Goal: Task Accomplishment & Management: Use online tool/utility

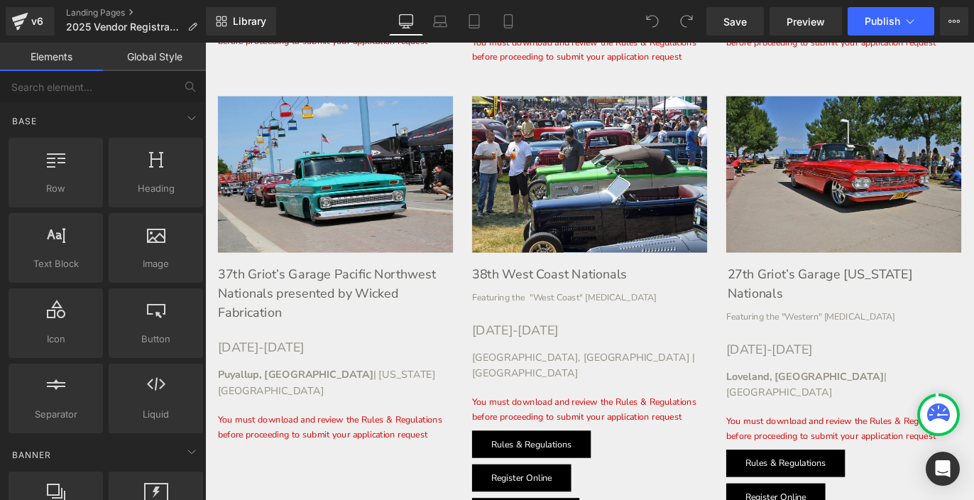
scroll to position [1873, 0]
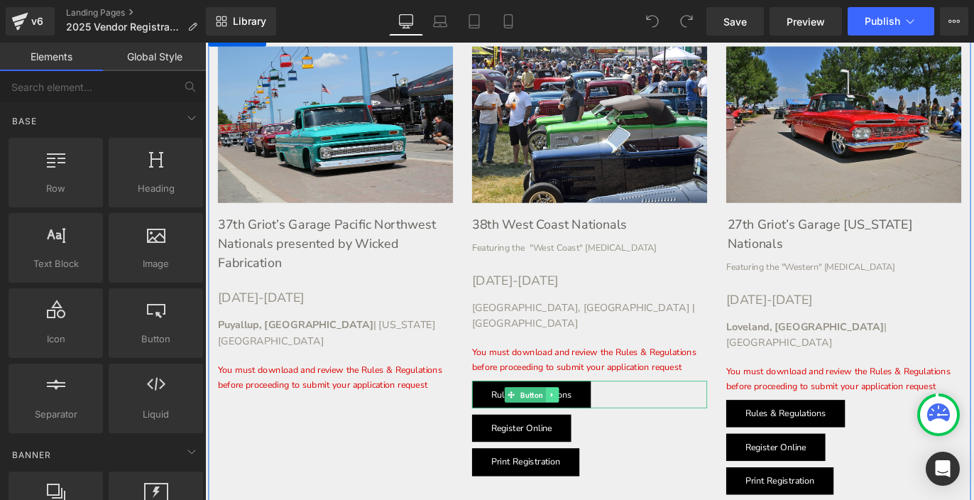
click at [596, 427] on link at bounding box center [593, 435] width 15 height 17
click at [600, 432] on icon at bounding box center [600, 436] width 8 height 9
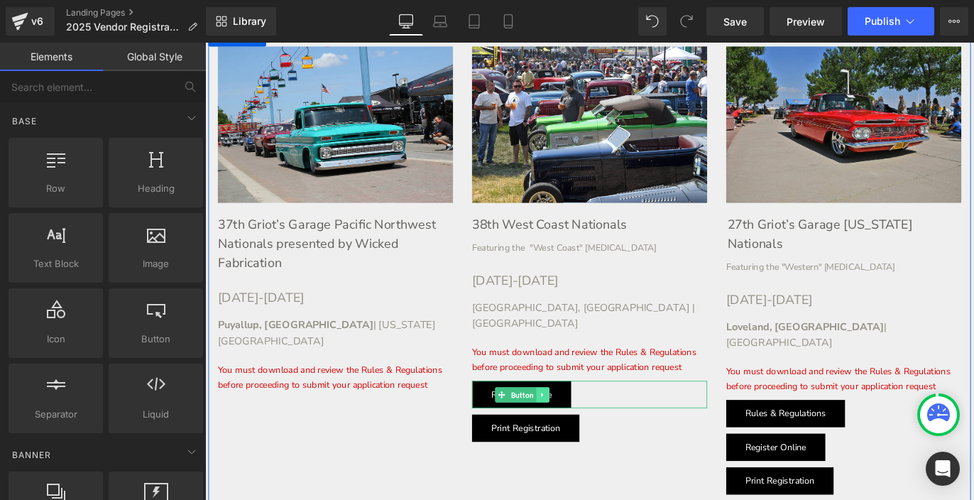
click at [583, 432] on icon at bounding box center [582, 436] width 8 height 9
click at [587, 432] on icon at bounding box center [590, 436] width 8 height 9
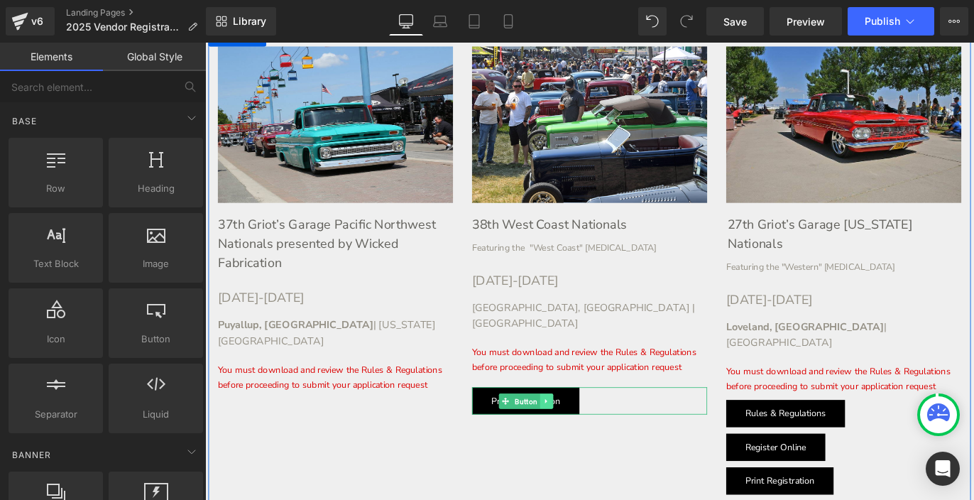
click at [585, 440] on icon at bounding box center [585, 442] width 2 height 5
click at [595, 439] on icon at bounding box center [594, 443] width 8 height 8
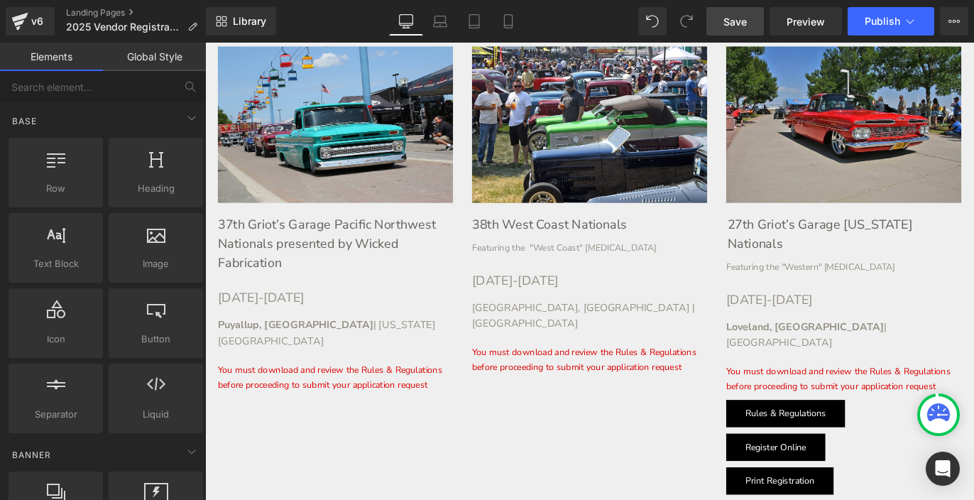
click at [738, 31] on link "Save" at bounding box center [735, 21] width 58 height 28
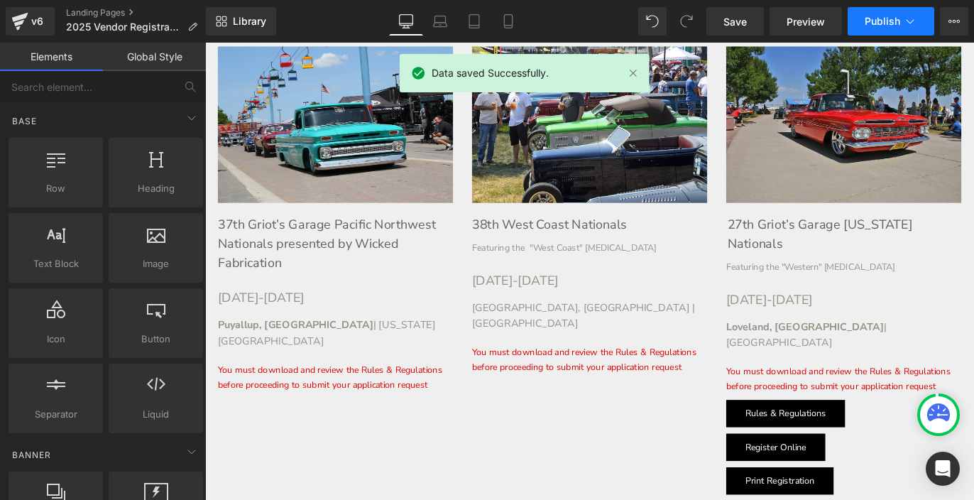
click at [885, 29] on button "Publish" at bounding box center [891, 21] width 87 height 28
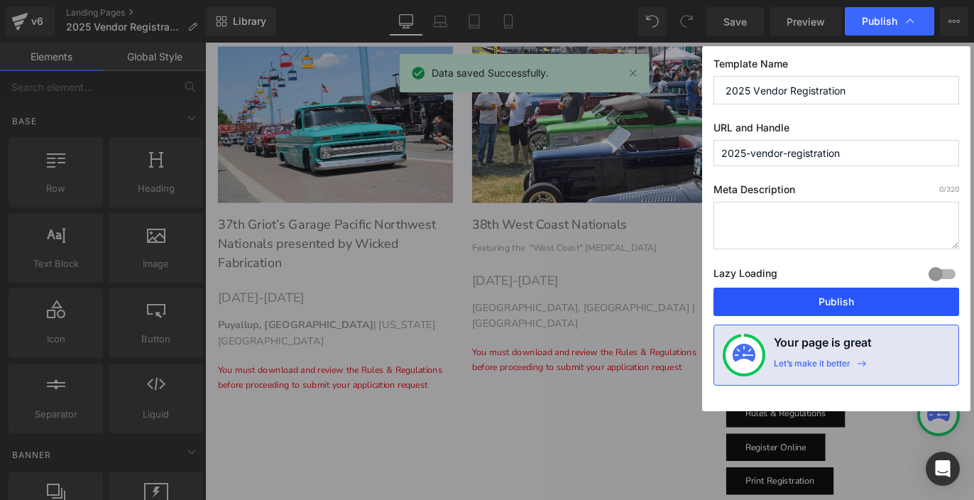
drag, startPoint x: 798, startPoint y: 297, endPoint x: 662, endPoint y: 285, distance: 136.8
click at [798, 297] on button "Publish" at bounding box center [836, 302] width 246 height 28
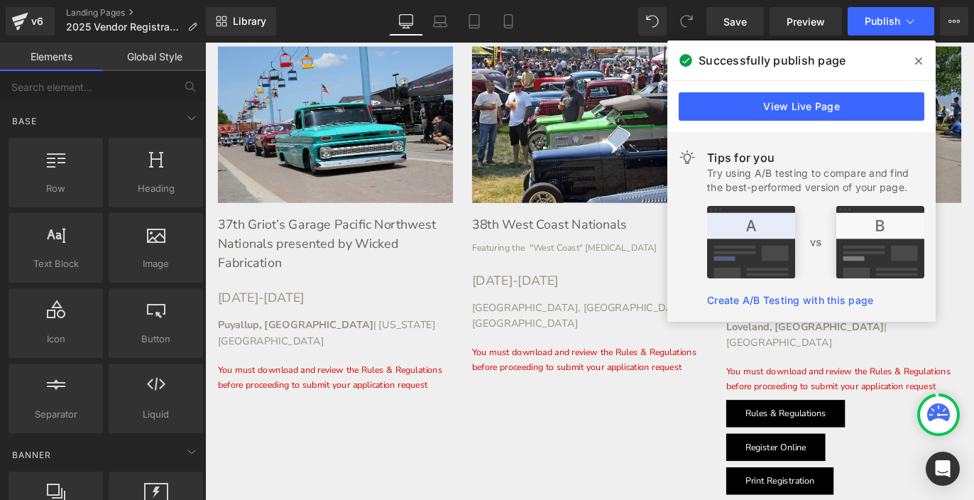
click at [919, 54] on span at bounding box center [918, 61] width 23 height 23
